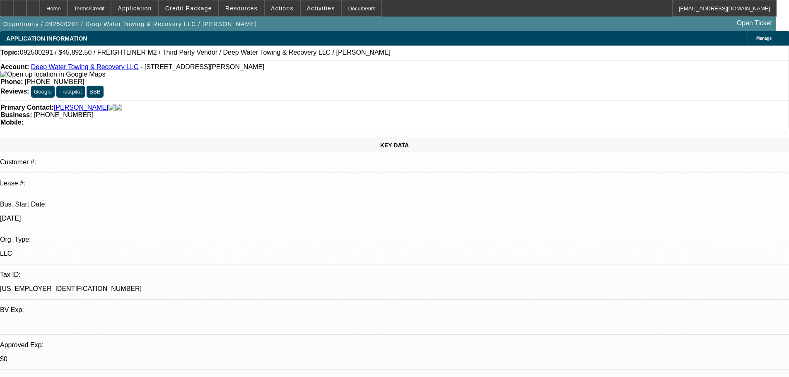
select select "0"
select select "6"
select select "0"
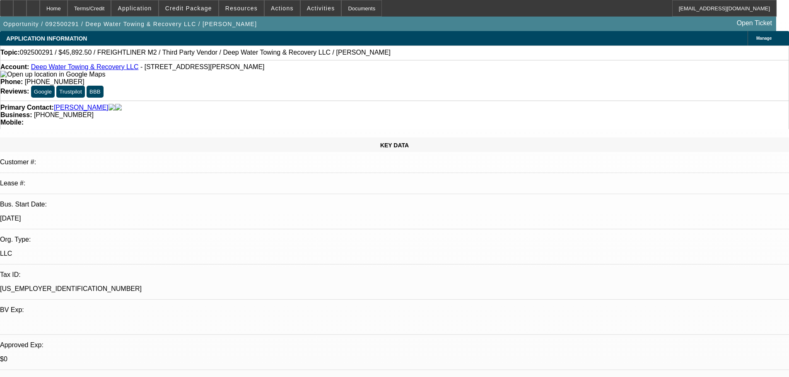
select select "0"
select select "6"
select select "0"
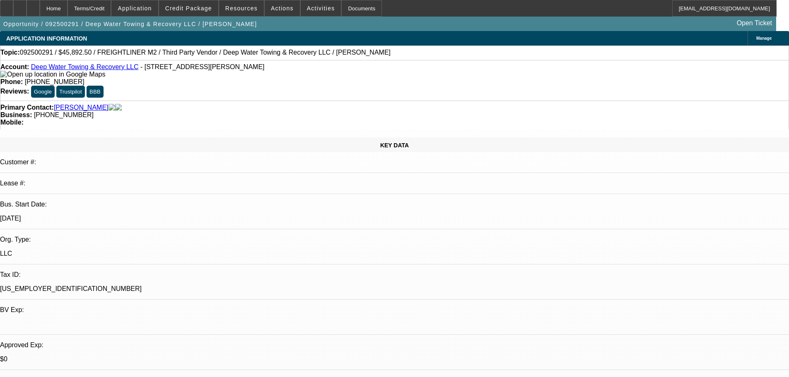
select select "0"
select select "6"
select select "0"
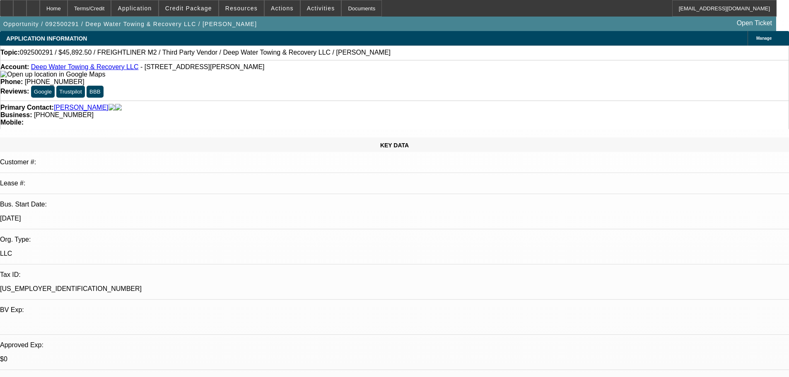
select select "6"
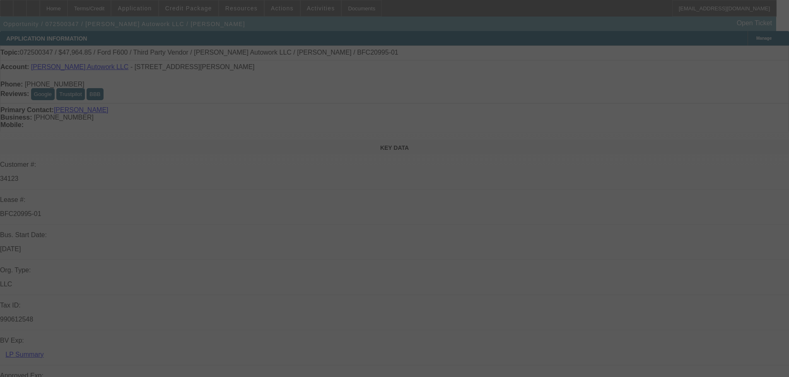
select select "0"
select select "2"
select select "0"
select select "6"
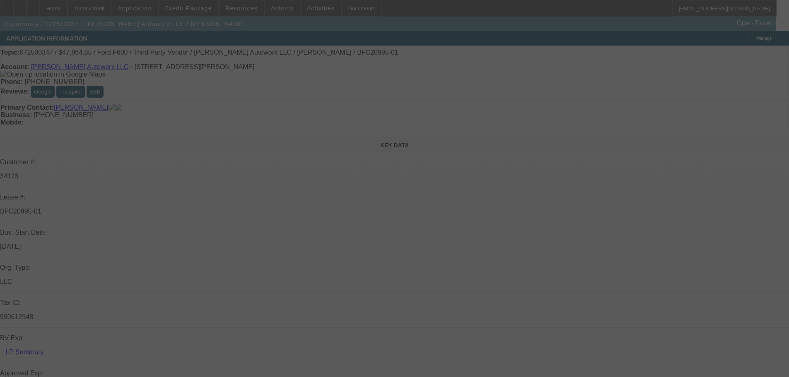
select select "0"
select select "2"
select select "0.1"
select select "4"
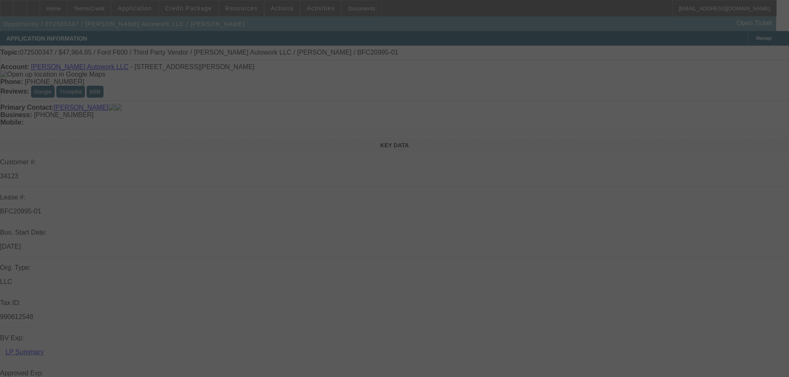
select select "0"
select select "2"
select select "0"
select select "6"
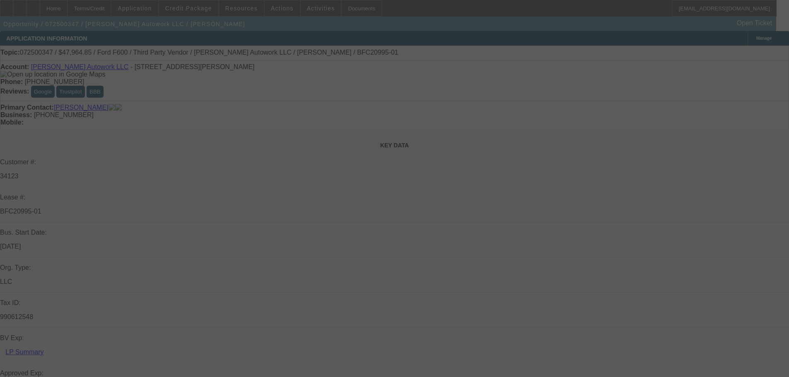
select select "0"
select select "2"
select select "0.1"
select select "4"
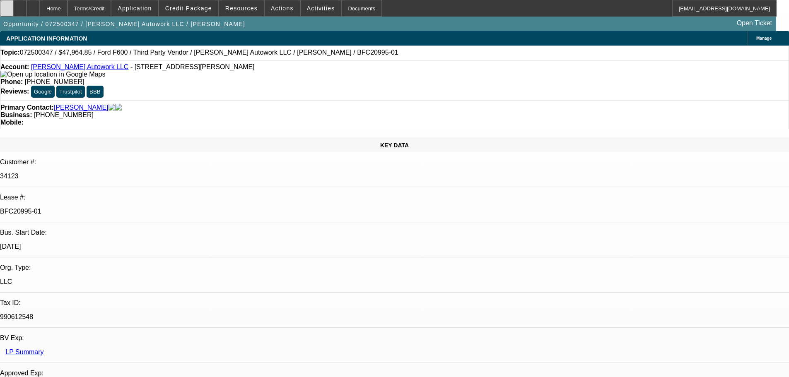
click at [13, 11] on div at bounding box center [6, 8] width 13 height 17
